Goal: Transaction & Acquisition: Purchase product/service

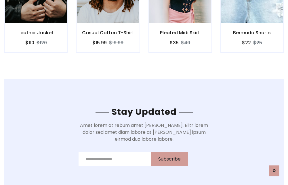
scroll to position [868, 0]
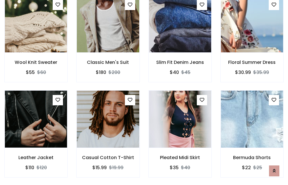
click at [144, 92] on div "Pleated Midi Skirt $35 $40" at bounding box center [180, 137] width 72 height 95
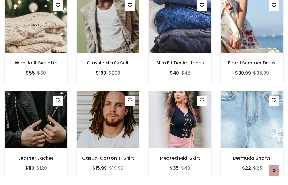
click at [144, 92] on div "Pleated Midi Skirt $35 $40" at bounding box center [180, 138] width 72 height 95
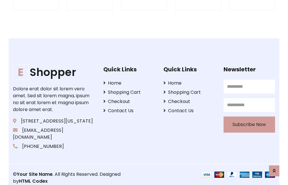
scroll to position [1097, 0]
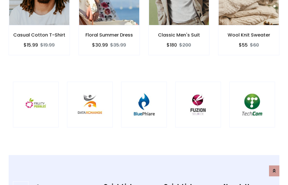
click at [144, 92] on img at bounding box center [144, 104] width 31 height 31
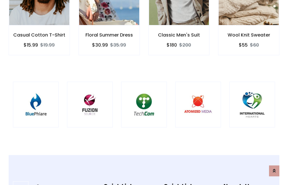
click at [144, 92] on img at bounding box center [144, 104] width 31 height 31
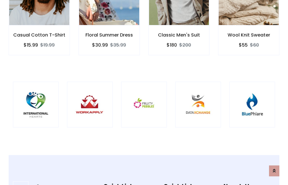
click at [144, 92] on img at bounding box center [144, 104] width 31 height 31
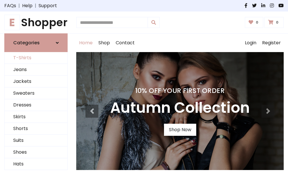
click at [36, 58] on link "T-Shirts" at bounding box center [36, 58] width 63 height 12
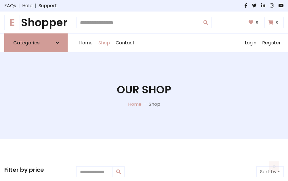
scroll to position [231, 0]
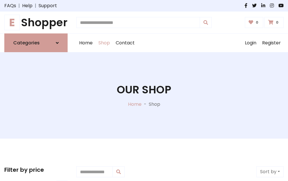
click at [36, 22] on h1 "E Shopper" at bounding box center [35, 22] width 63 height 13
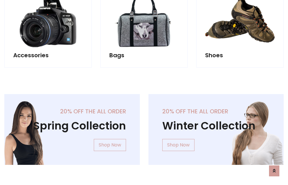
scroll to position [560, 0]
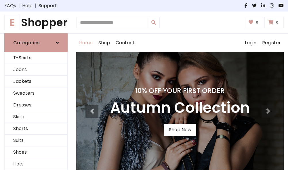
scroll to position [189, 0]
